Goal: Transaction & Acquisition: Purchase product/service

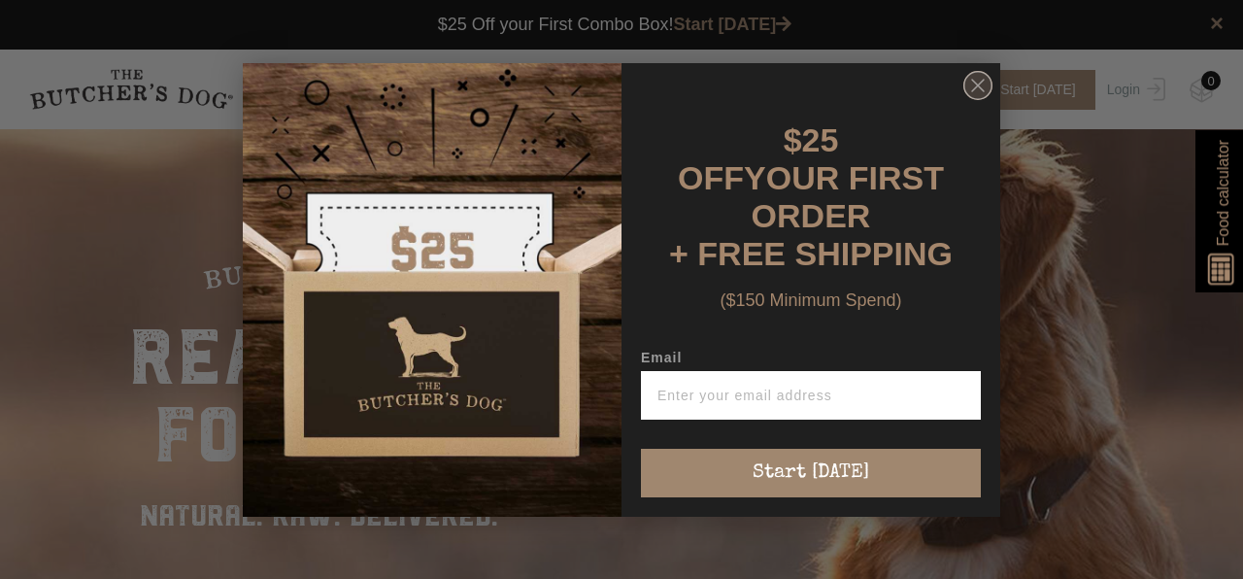
click at [977, 99] on circle "Close dialog" at bounding box center [979, 85] width 28 height 28
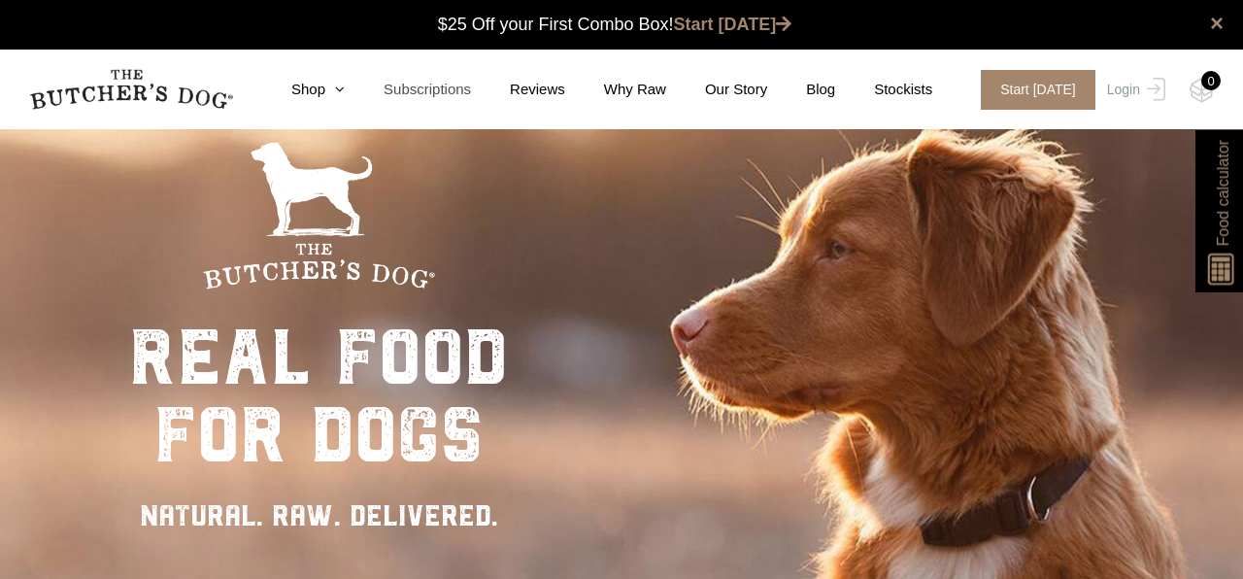
click at [345, 87] on link "Subscriptions" at bounding box center [408, 90] width 126 height 22
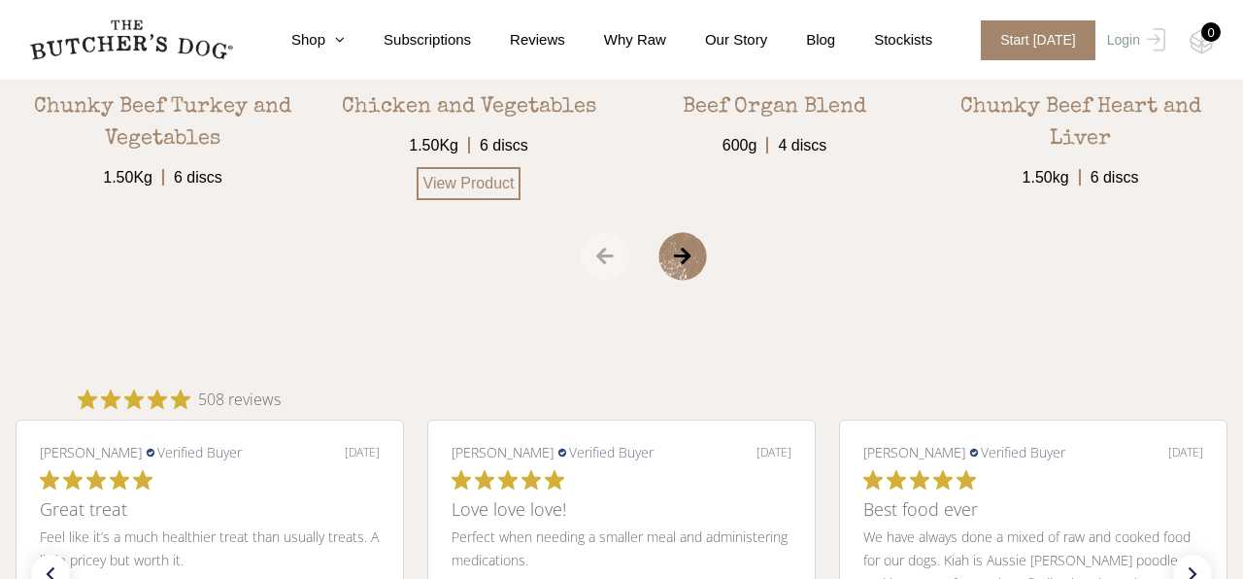
scroll to position [3545, 0]
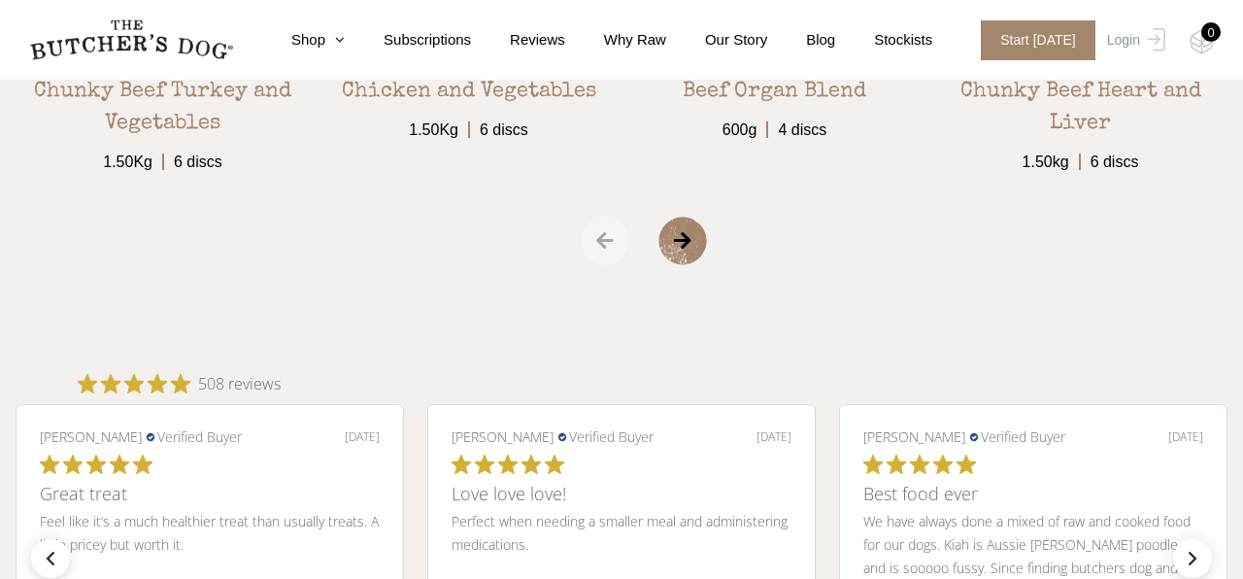
click at [678, 240] on span "›" at bounding box center [707, 241] width 97 height 49
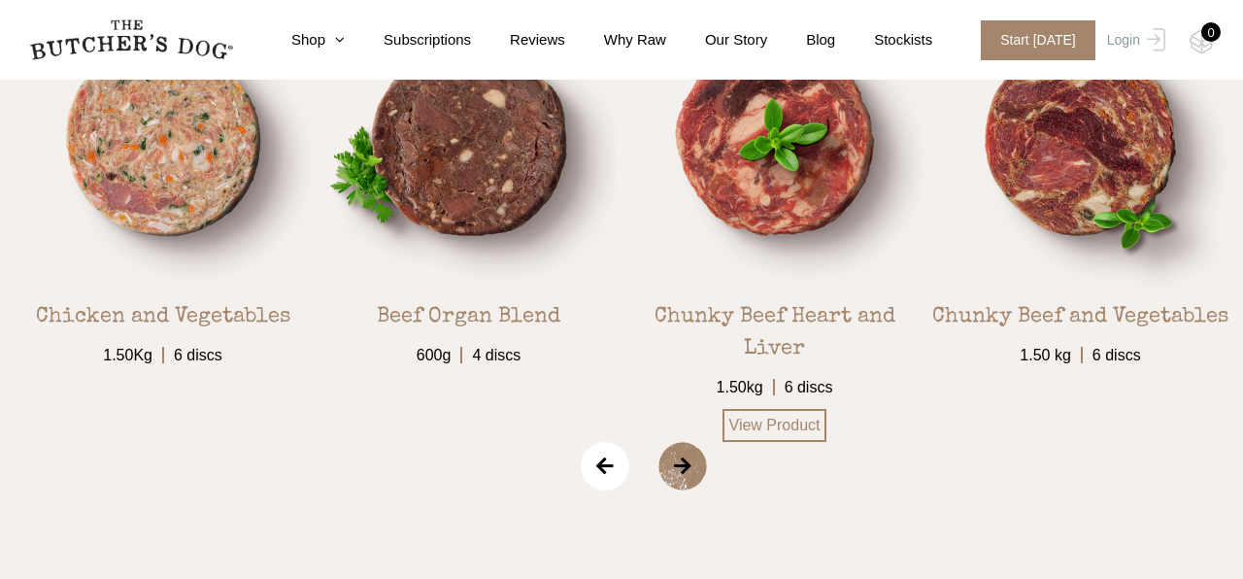
scroll to position [3318, 0]
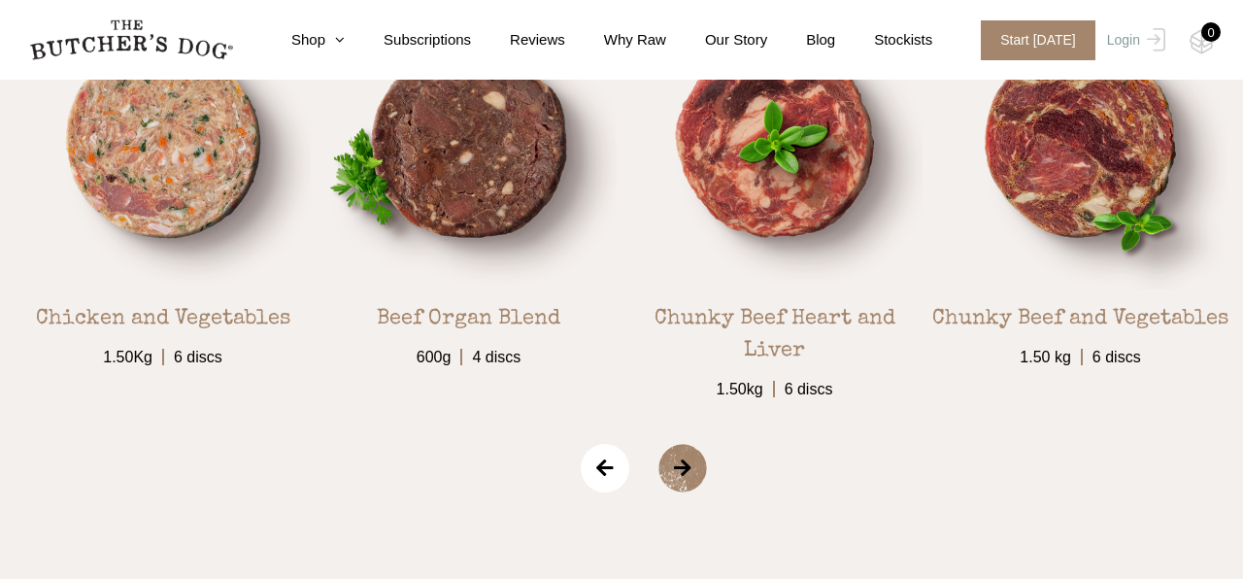
click at [683, 450] on span "›" at bounding box center [707, 468] width 97 height 49
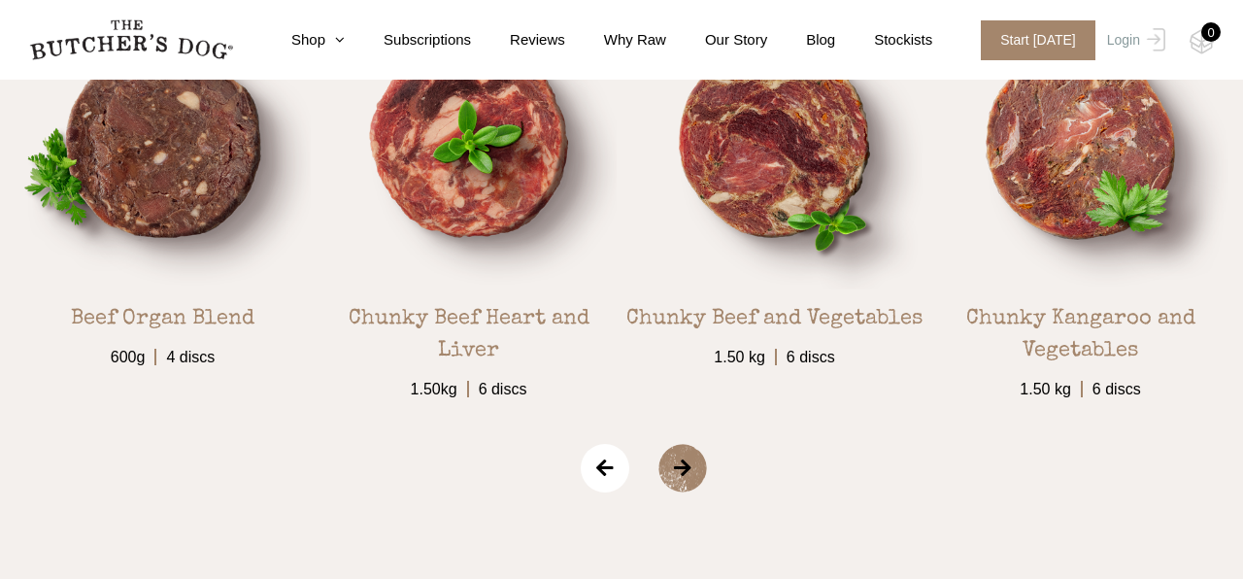
click at [689, 465] on span "›" at bounding box center [707, 468] width 97 height 49
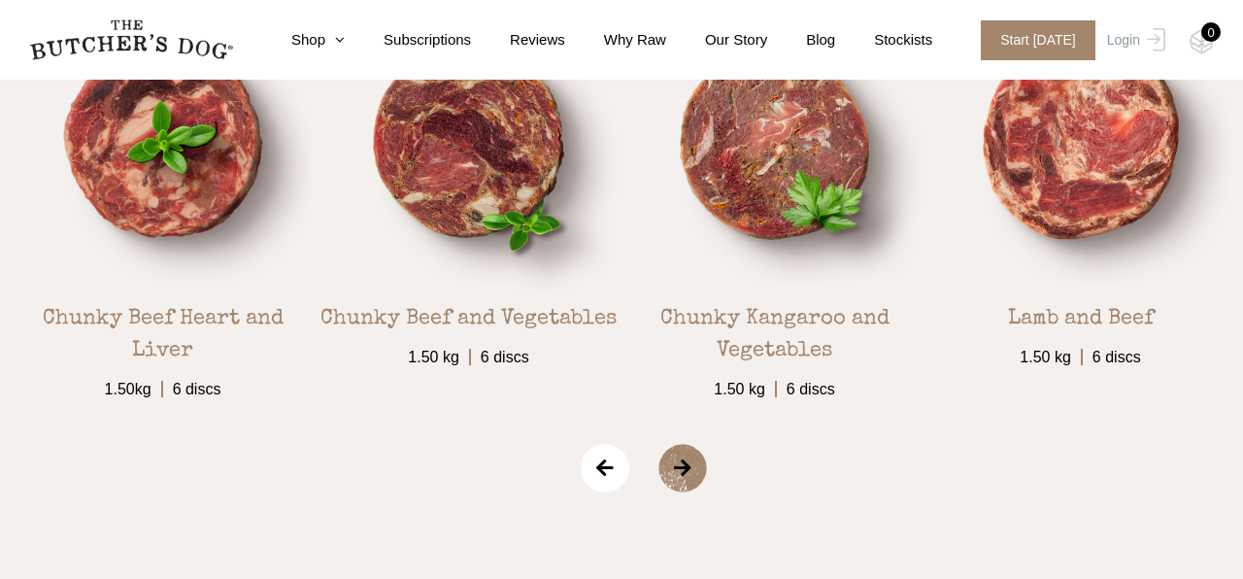
click at [689, 465] on span "›" at bounding box center [707, 468] width 97 height 49
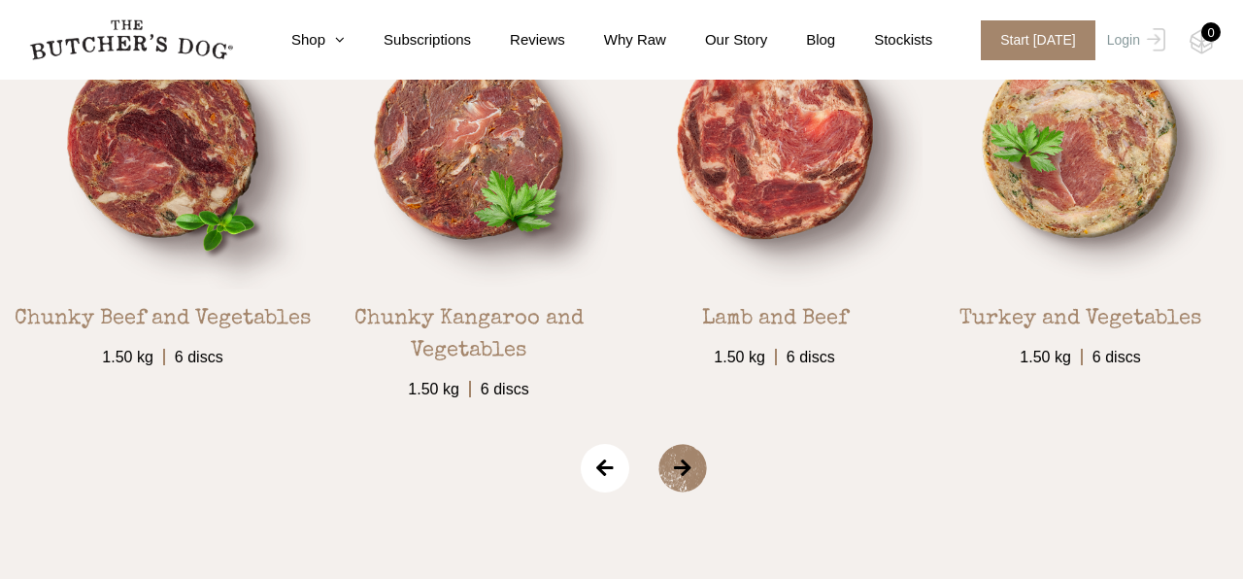
click at [689, 465] on span "›" at bounding box center [707, 468] width 97 height 49
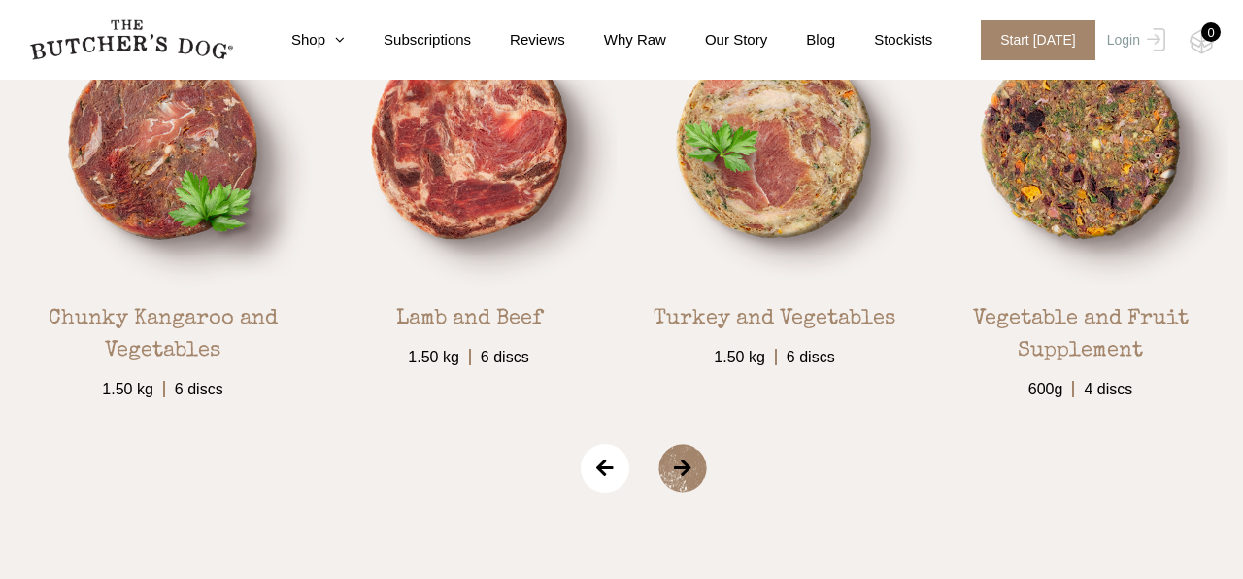
click at [689, 465] on span "›" at bounding box center [707, 468] width 97 height 49
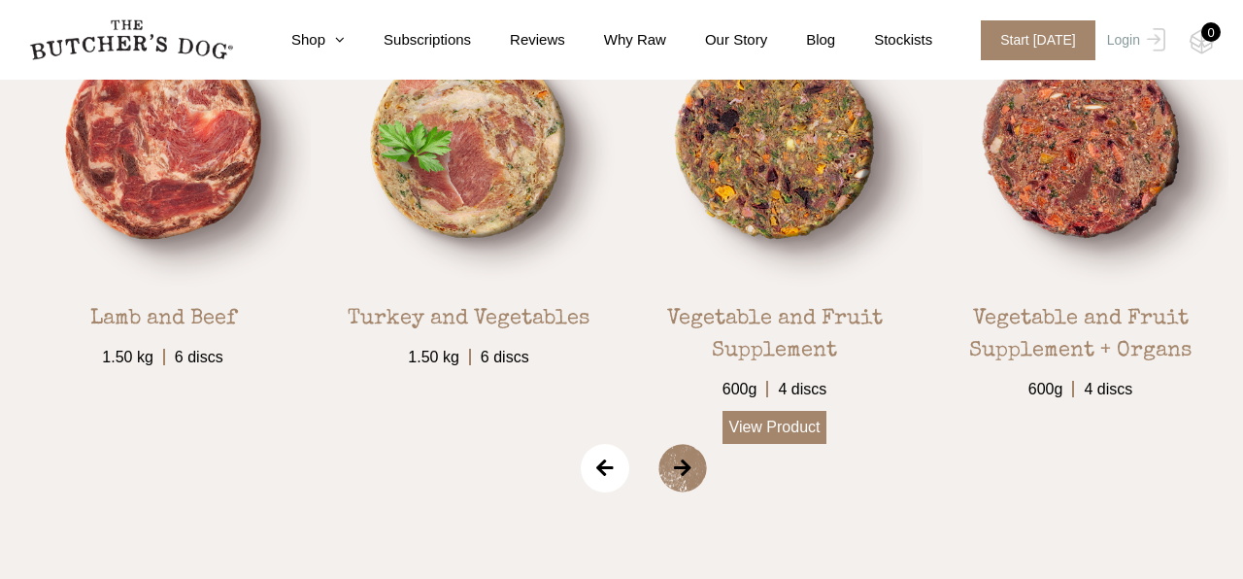
click at [769, 426] on link "View Product" at bounding box center [775, 427] width 105 height 33
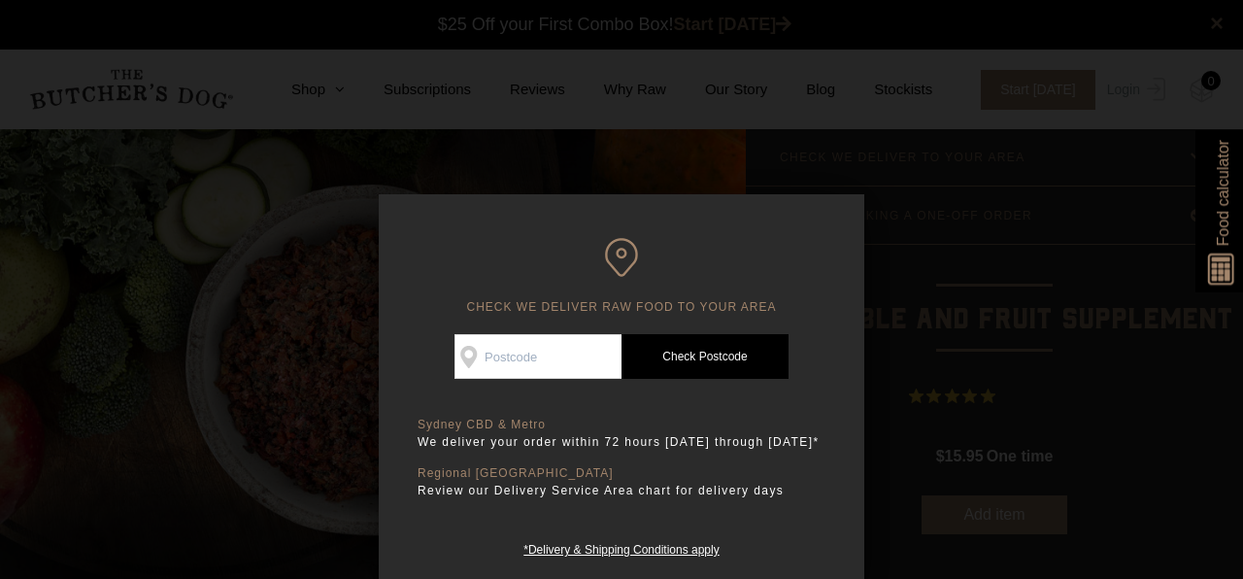
scroll to position [1, 0]
click at [485, 361] on input "Check Availability At" at bounding box center [538, 356] width 167 height 45
type input "2106"
click at [719, 352] on link "Check Postcode" at bounding box center [705, 356] width 167 height 45
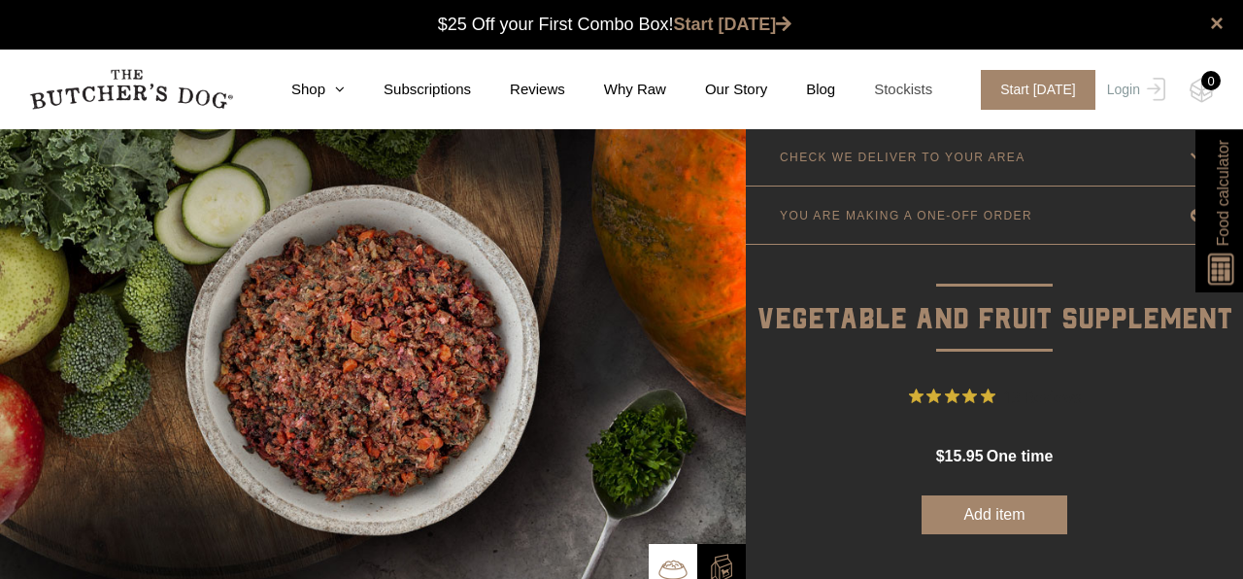
click at [910, 89] on link "Stockists" at bounding box center [883, 90] width 97 height 22
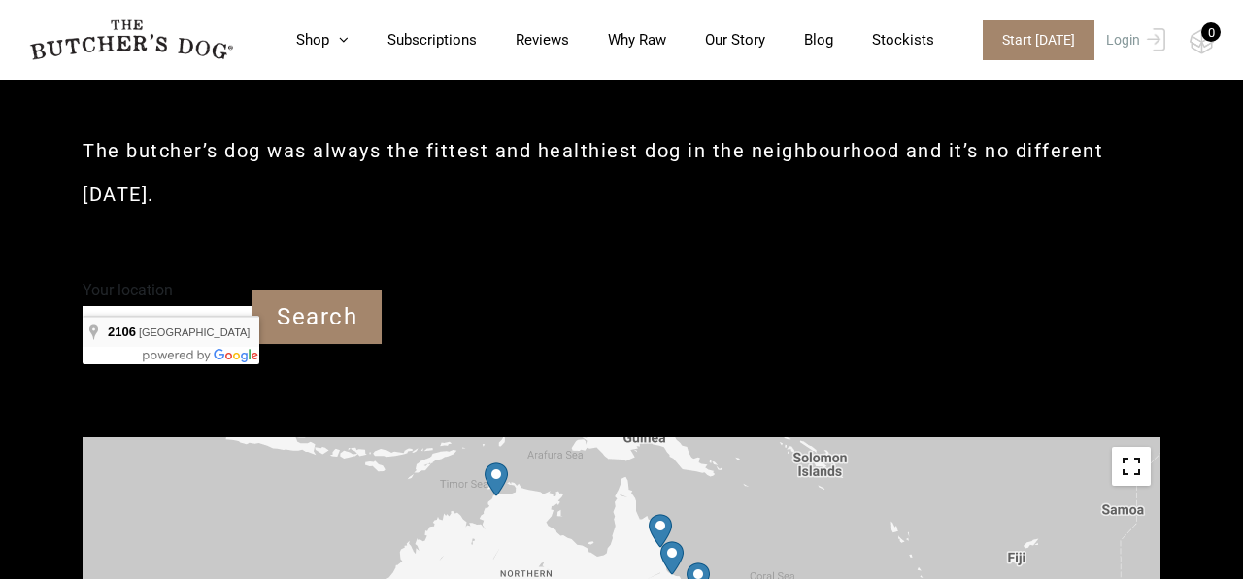
type input "Newport NSW 2106"
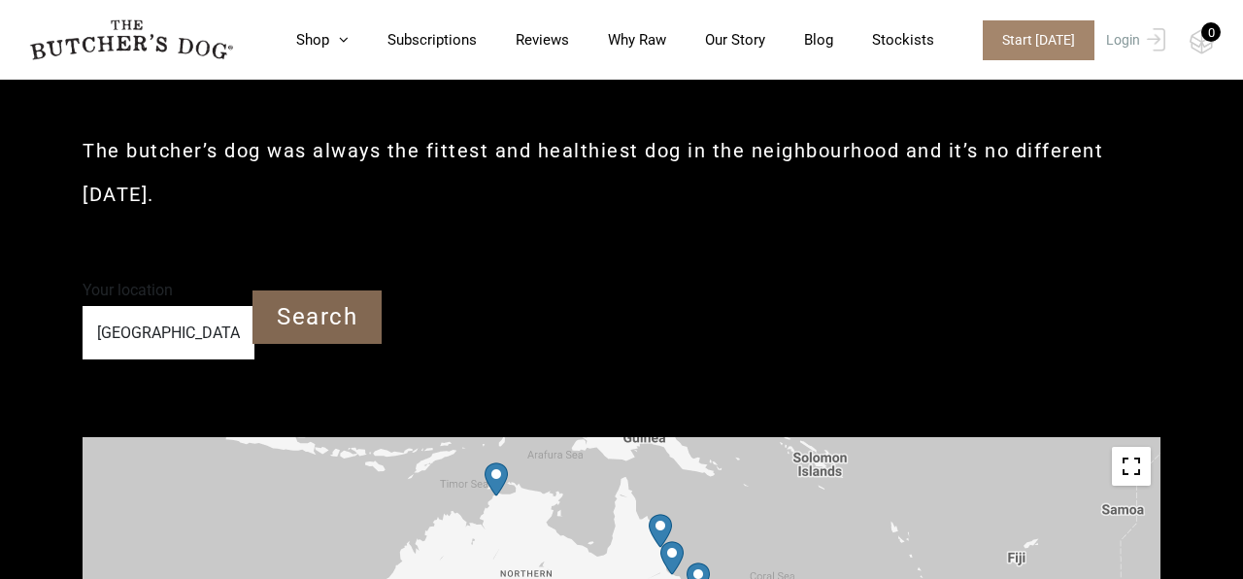
click at [319, 290] on input "Search" at bounding box center [317, 316] width 129 height 53
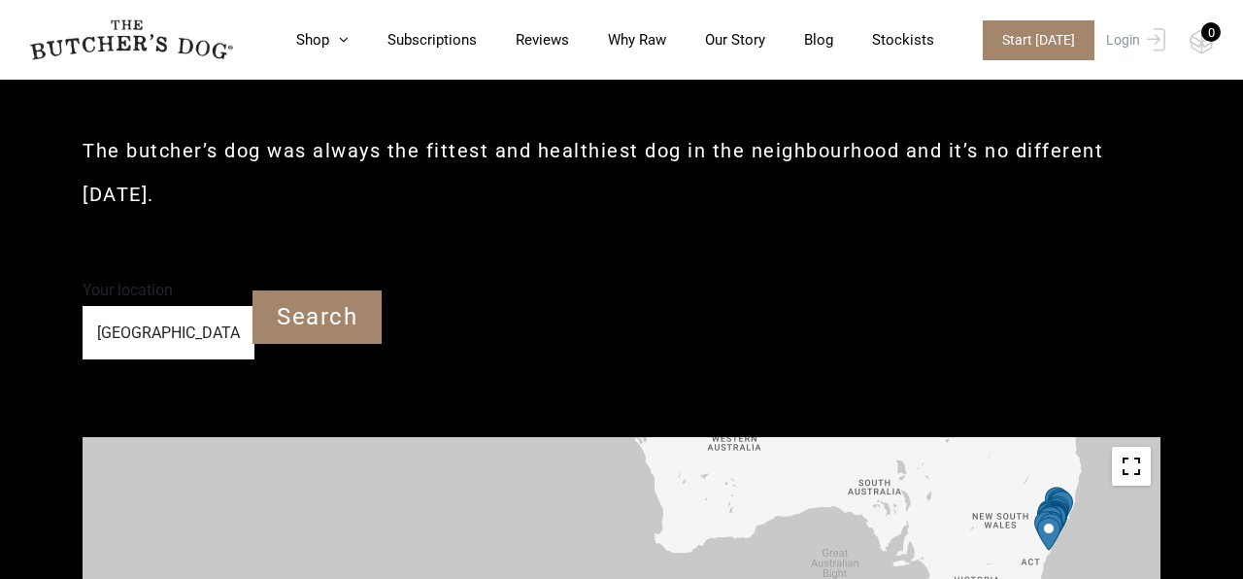
click at [1063, 502] on img "PetO Northmead" at bounding box center [1052, 519] width 23 height 34
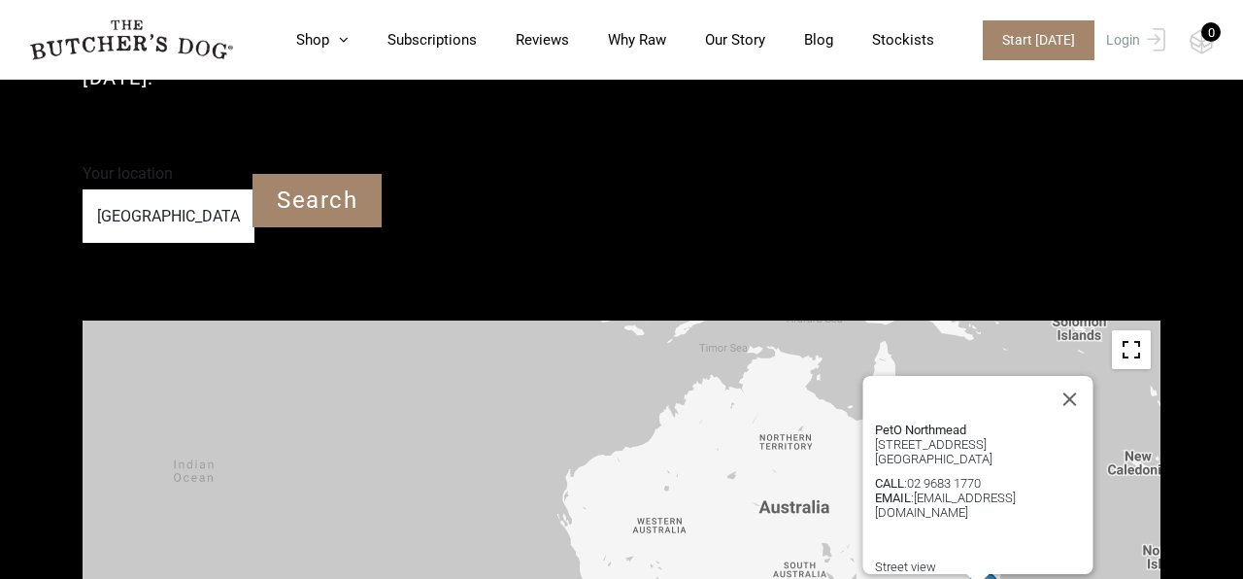
scroll to position [566, 0]
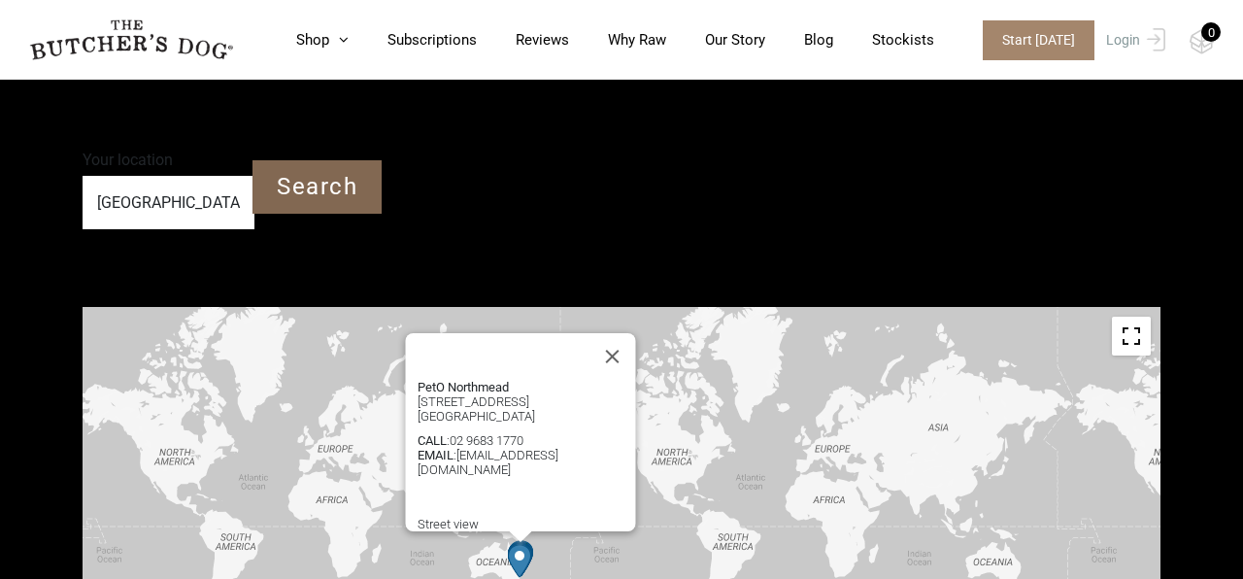
click at [300, 160] on input "Search" at bounding box center [317, 186] width 129 height 53
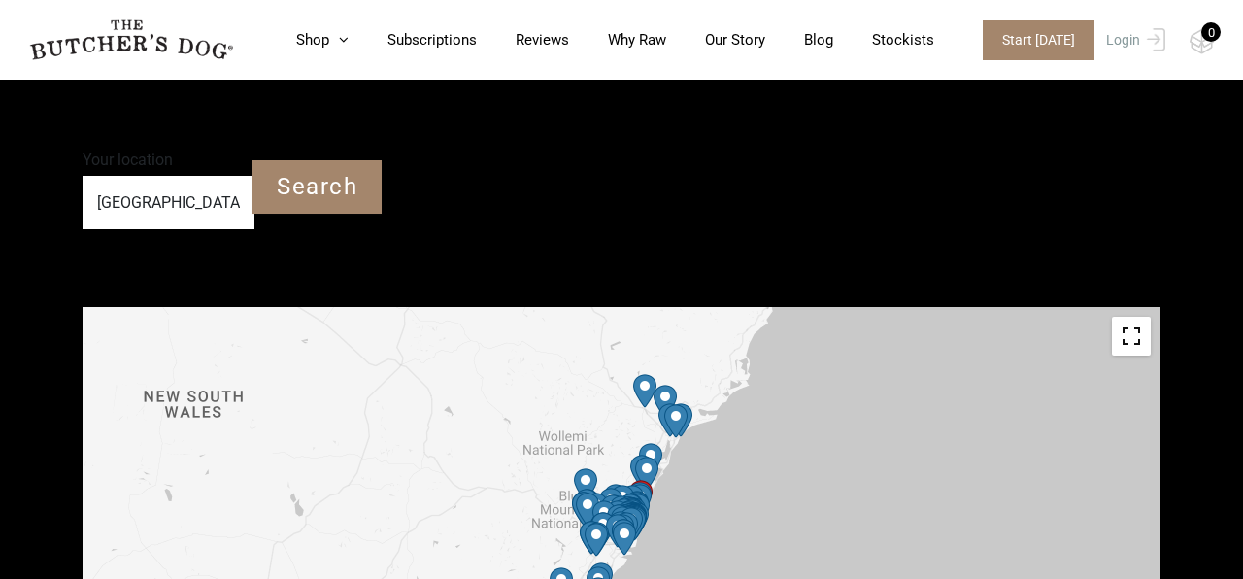
drag, startPoint x: 1137, startPoint y: 288, endPoint x: 1141, endPoint y: 276, distance: 12.3
click at [1141, 317] on button "Toggle fullscreen view" at bounding box center [1131, 336] width 39 height 39
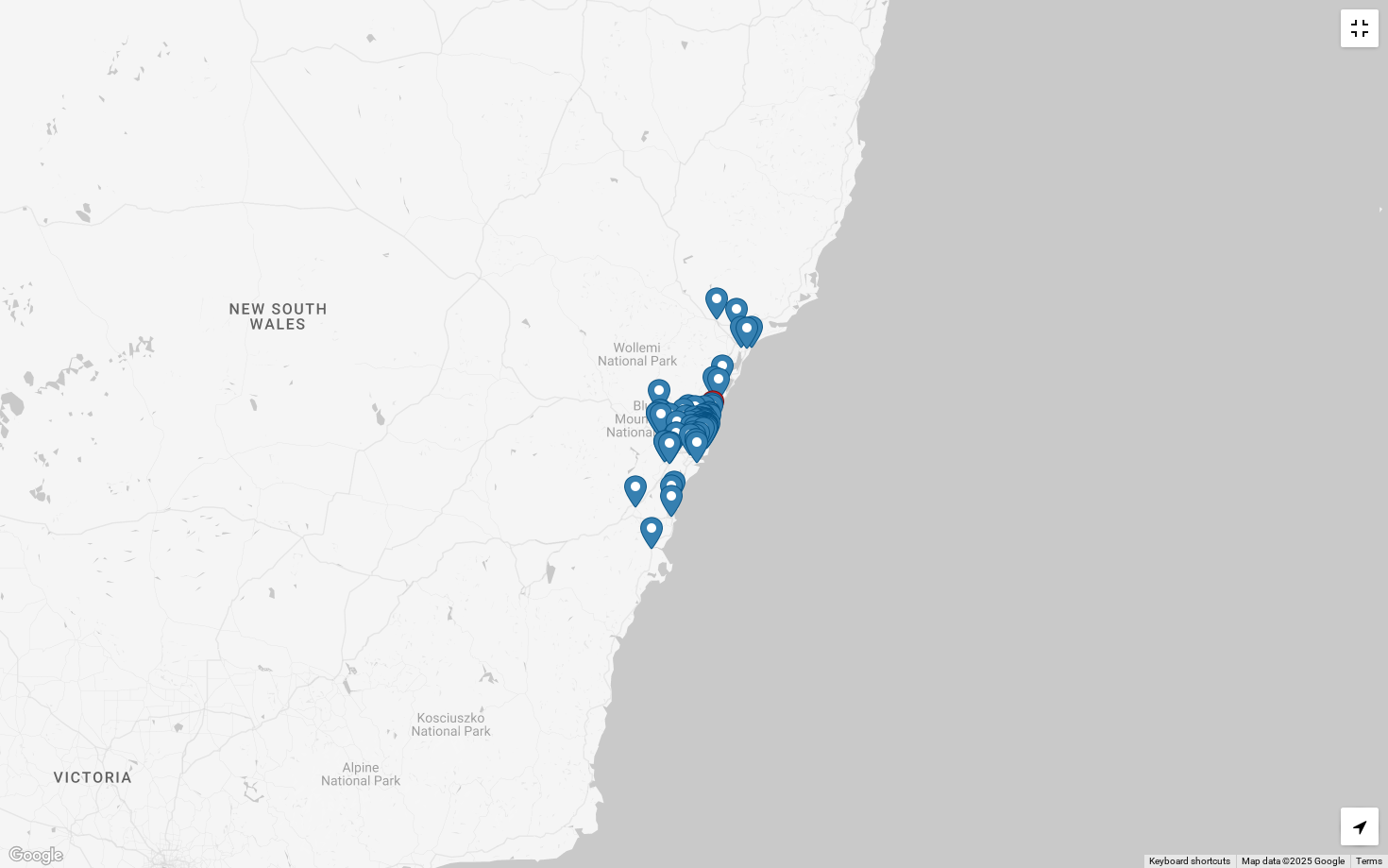
click at [726, 364] on img "Petbarn – Tuggerah" at bounding box center [721, 370] width 22 height 33
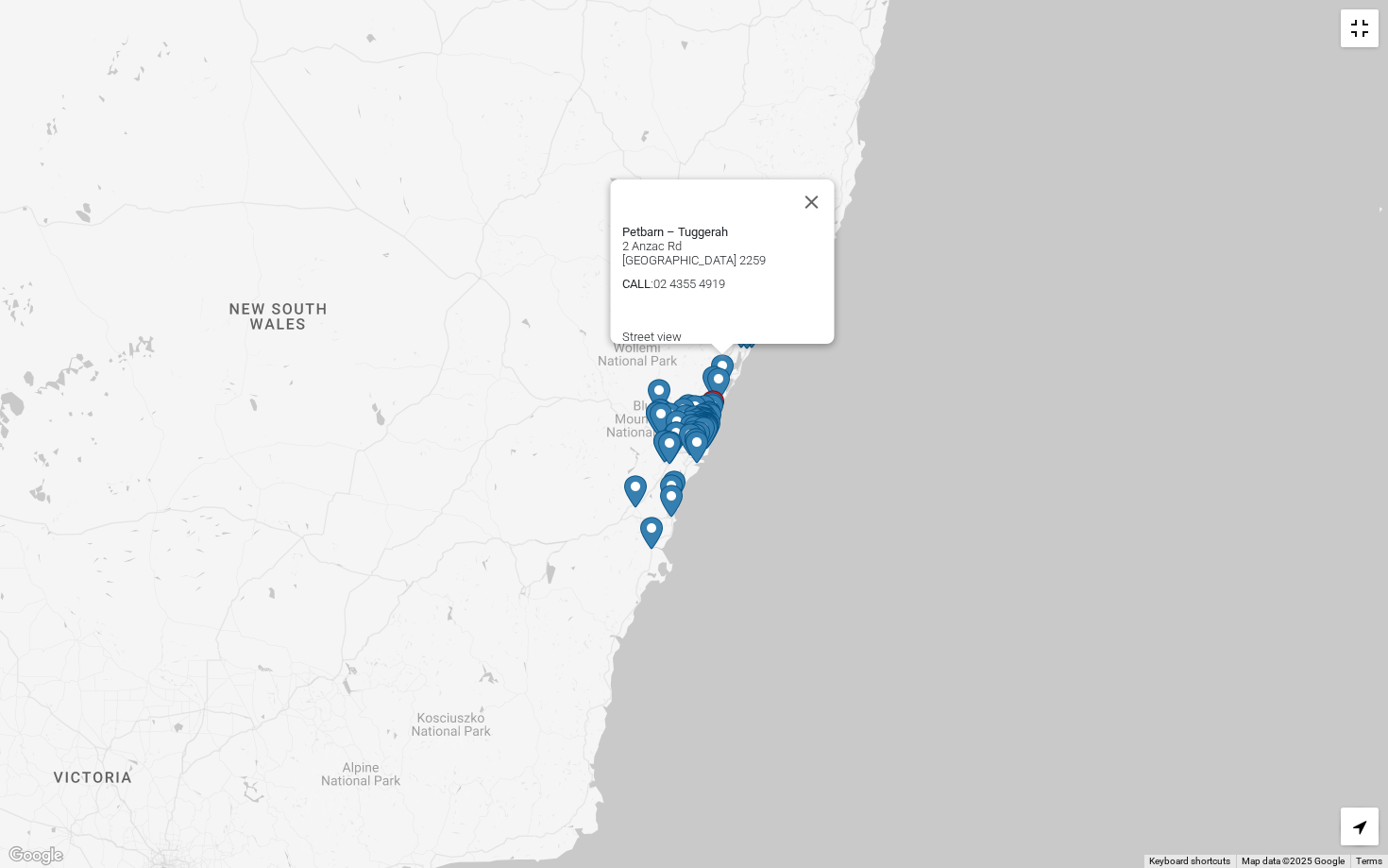
click at [721, 375] on img "Petbarn – Erina" at bounding box center [718, 384] width 22 height 33
click at [714, 391] on img "Start location" at bounding box center [712, 406] width 22 height 33
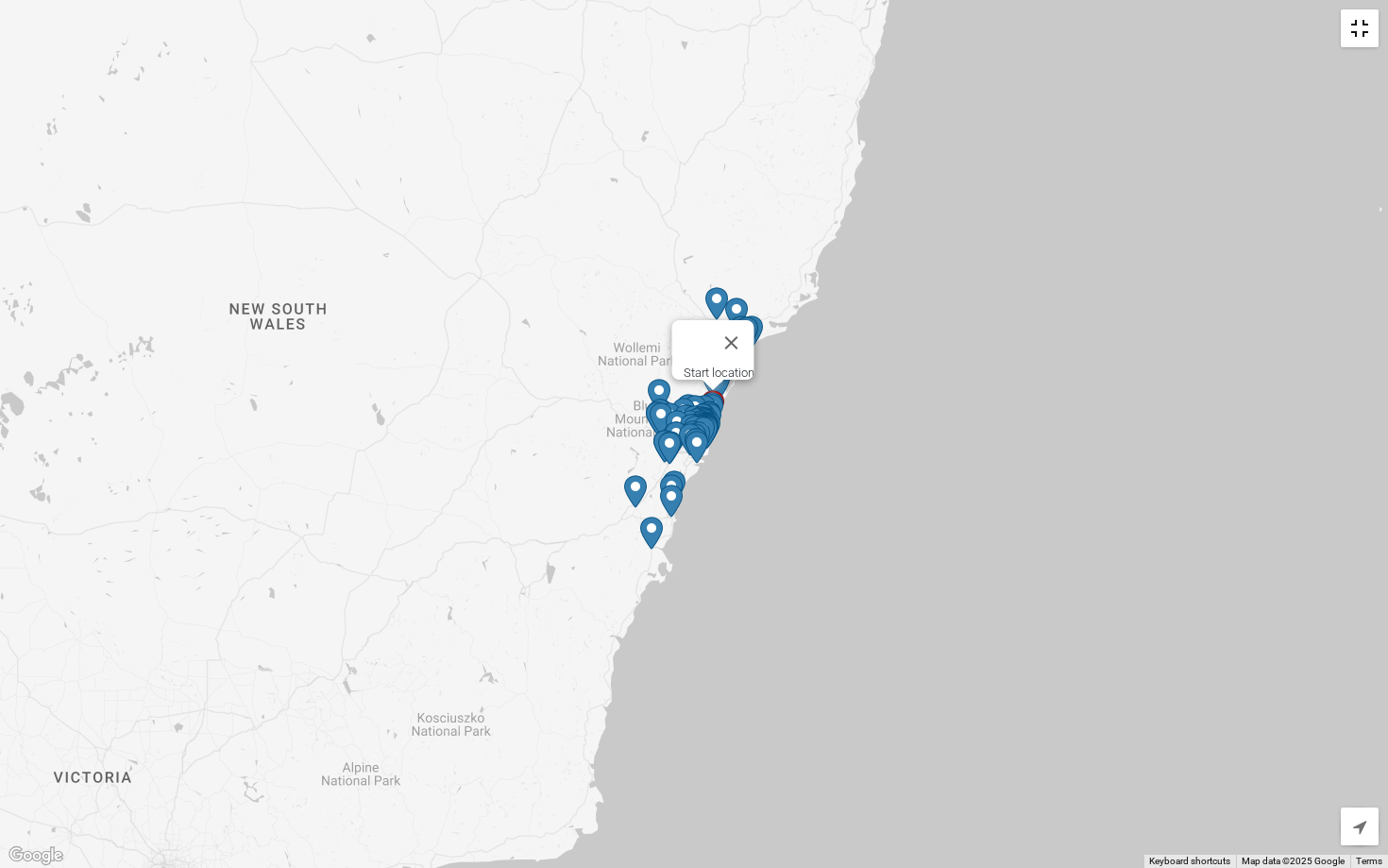
click at [715, 395] on img "Petbarn – Narrabeen" at bounding box center [711, 410] width 22 height 33
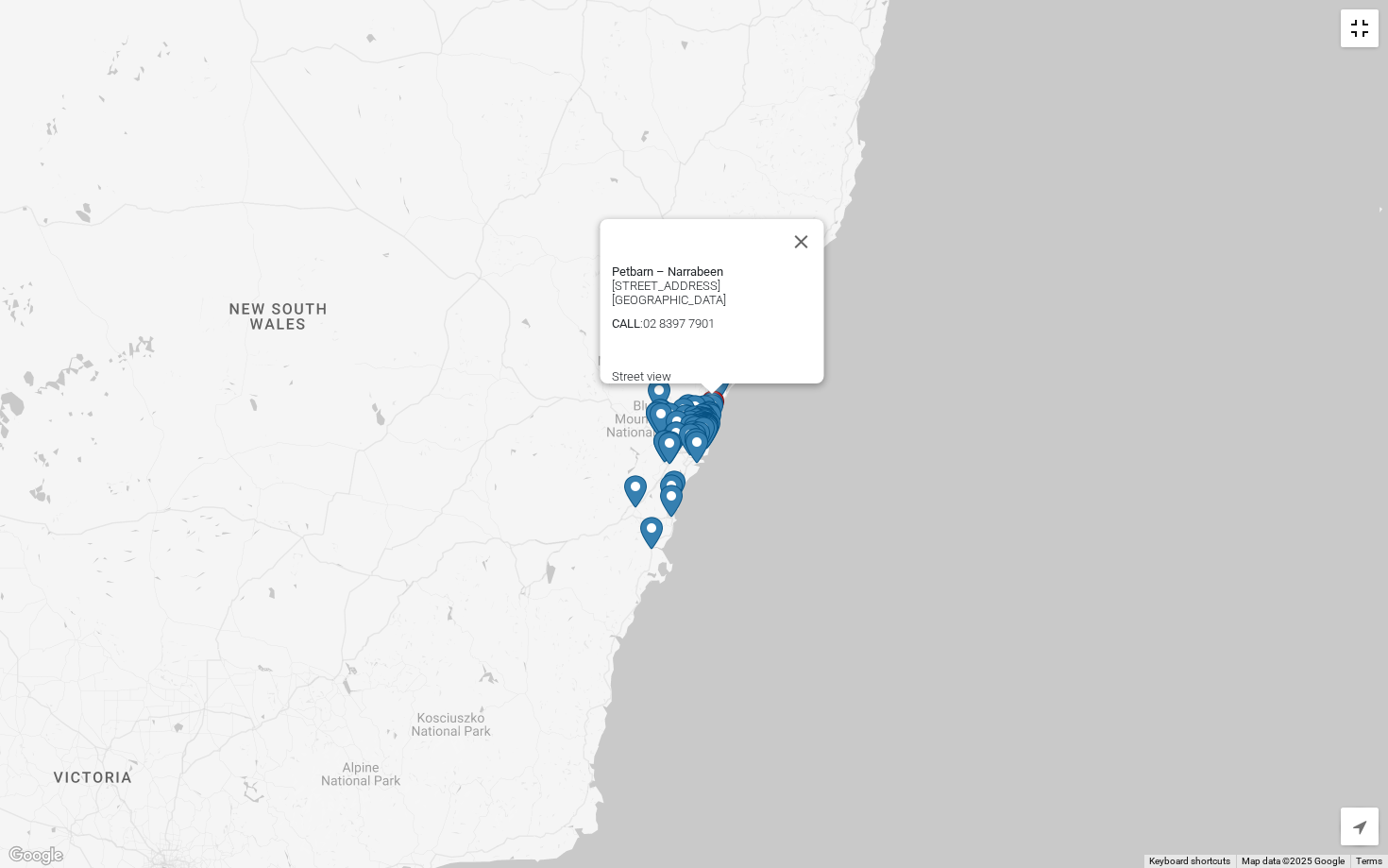
click at [688, 264] on strong "Petbarn – Narrabeen" at bounding box center [667, 271] width 112 height 15
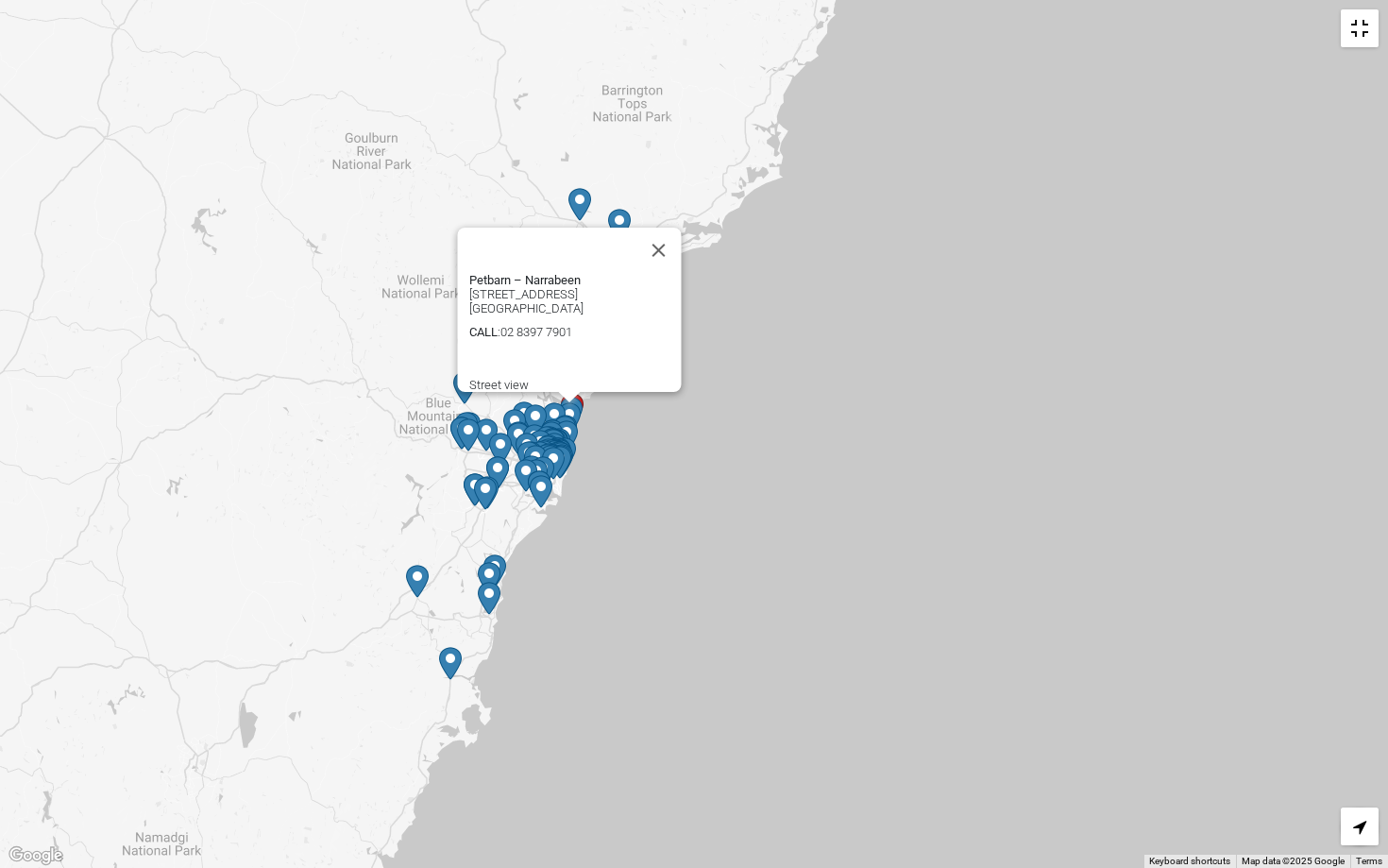
click at [575, 406] on img "Petbarn – Narrabeen" at bounding box center [569, 419] width 22 height 33
click at [556, 408] on img "Petbarn – Belrose" at bounding box center [553, 419] width 22 height 33
click at [649, 234] on button "Close" at bounding box center [643, 250] width 46 height 46
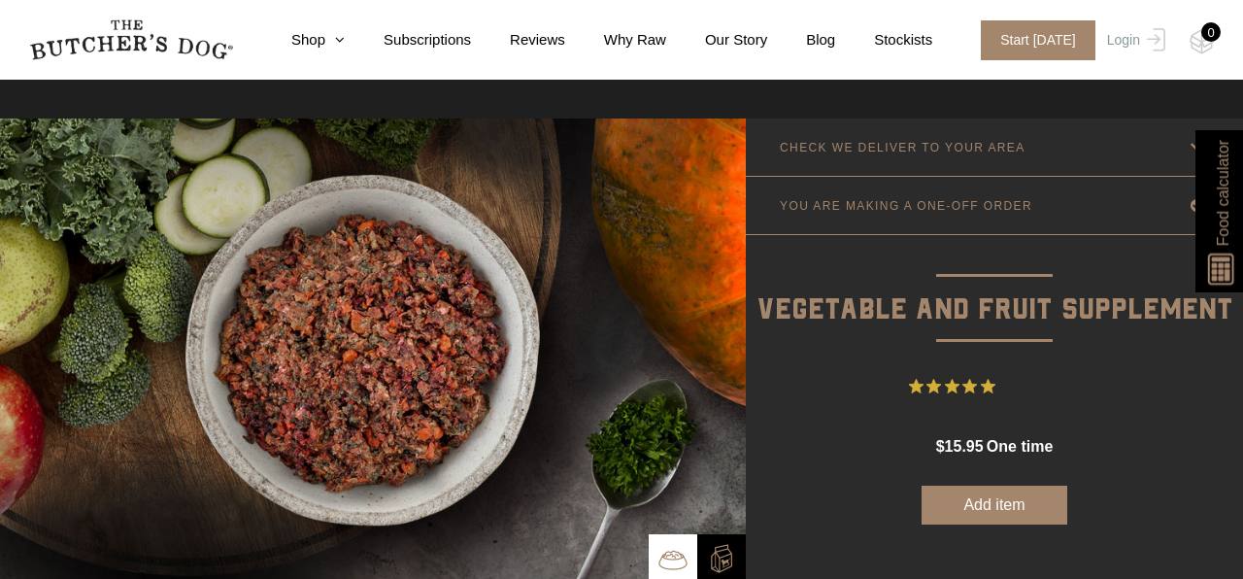
scroll to position [4, 0]
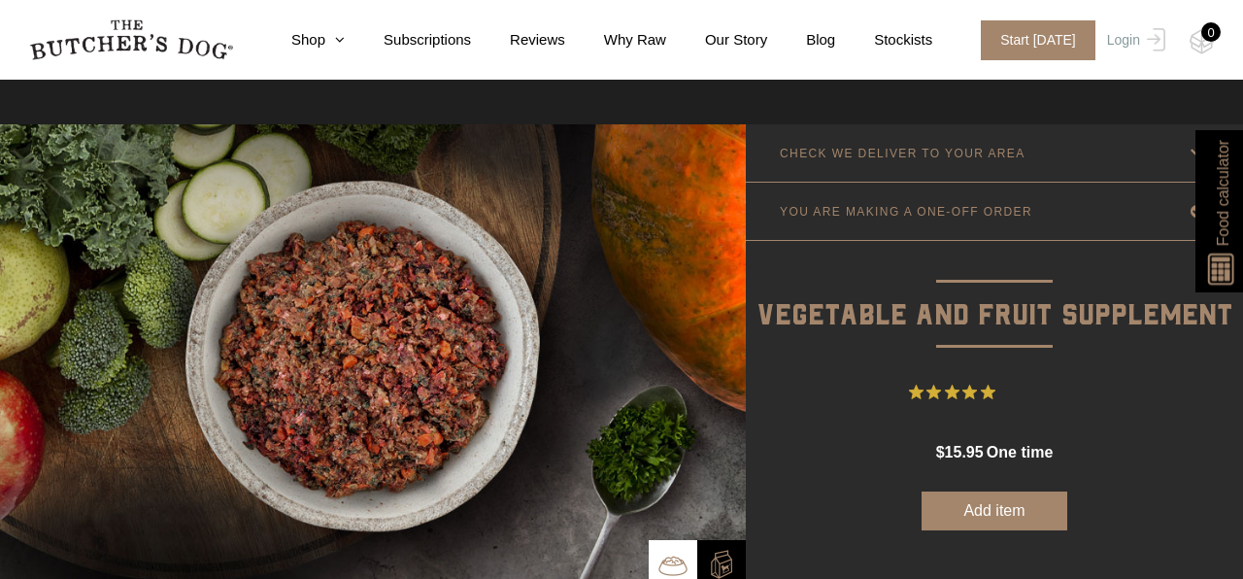
click at [996, 514] on button "Add item" at bounding box center [995, 510] width 146 height 39
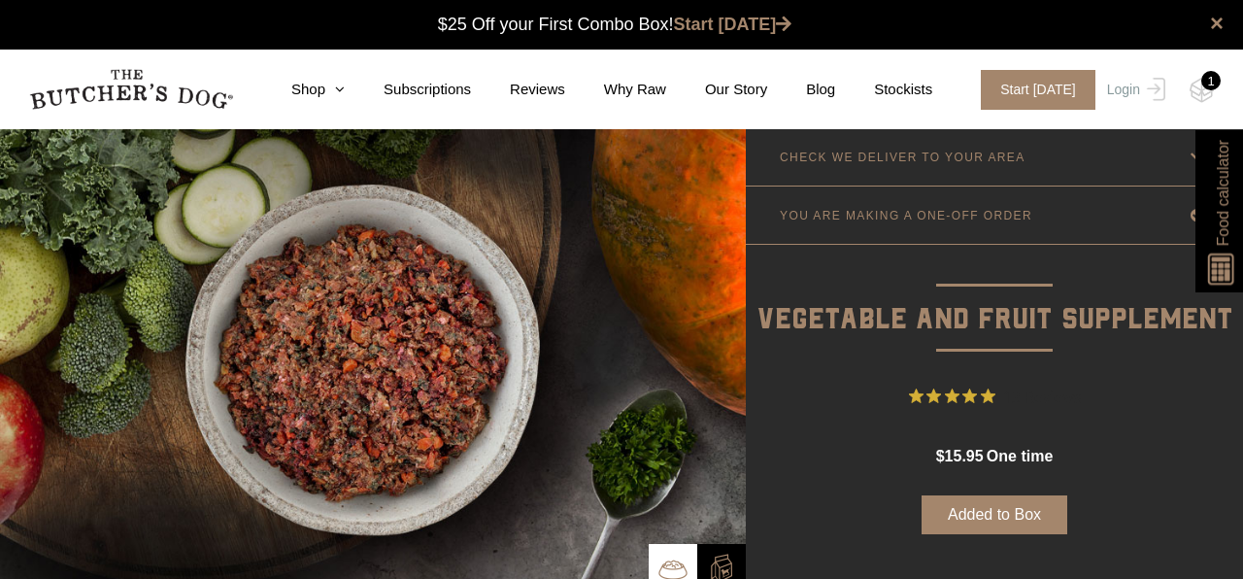
scroll to position [0, 0]
